Goal: Task Accomplishment & Management: Manage account settings

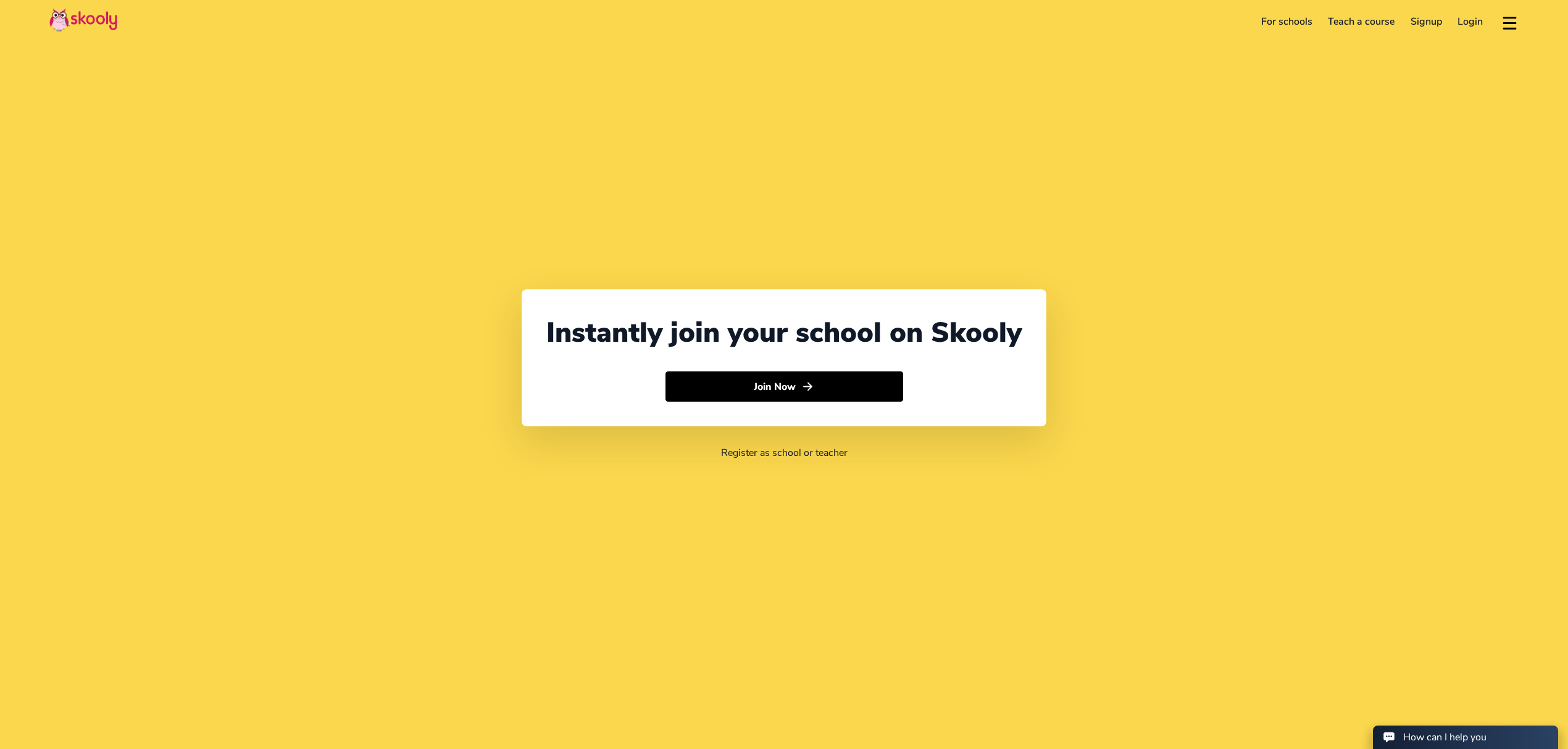
select select "971"
select select "[GEOGRAPHIC_DATA]"
select select "[GEOGRAPHIC_DATA]/[GEOGRAPHIC_DATA]"
click at [1467, 22] on link "Login" at bounding box center [1471, 22] width 42 height 20
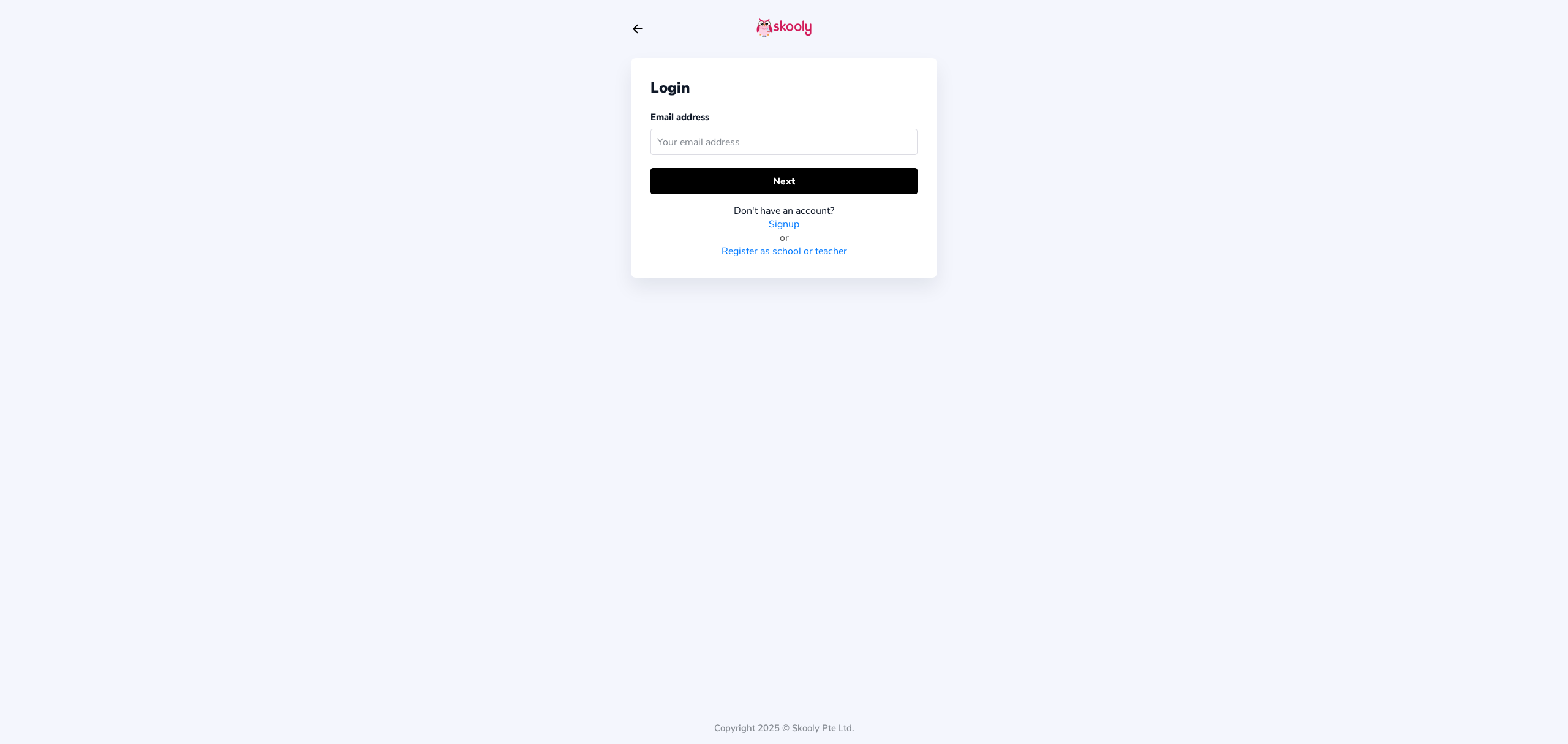
drag, startPoint x: 863, startPoint y: 147, endPoint x: 868, endPoint y: 145, distance: 5.4
click at [863, 151] on input "text" at bounding box center [784, 142] width 267 height 27
type input "[PERSON_NAME][EMAIL_ADDRESS][DOMAIN_NAME]"
click at [886, 170] on button "Next" at bounding box center [784, 181] width 267 height 27
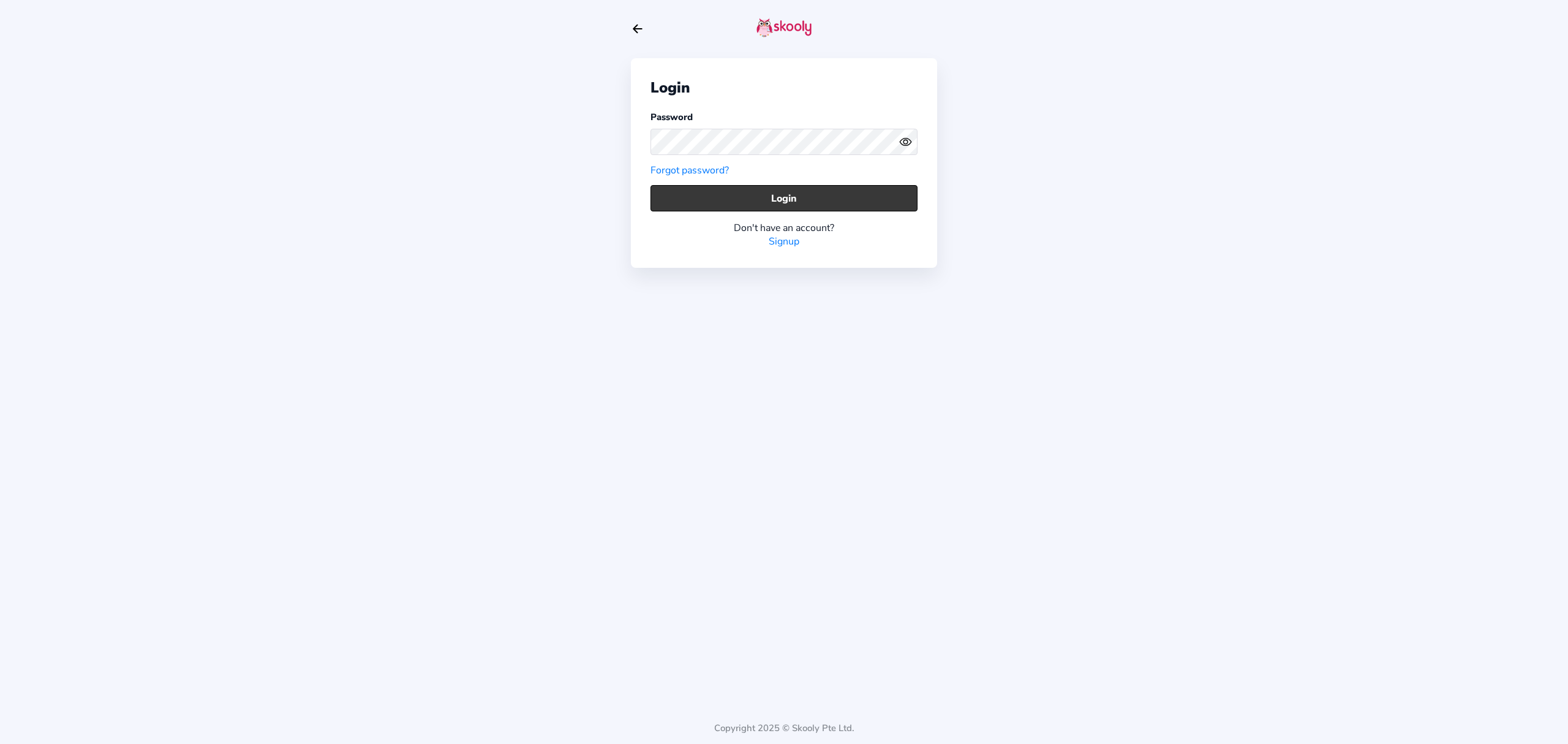
click at [733, 191] on button "Login" at bounding box center [784, 198] width 267 height 27
